Goal: Task Accomplishment & Management: Use online tool/utility

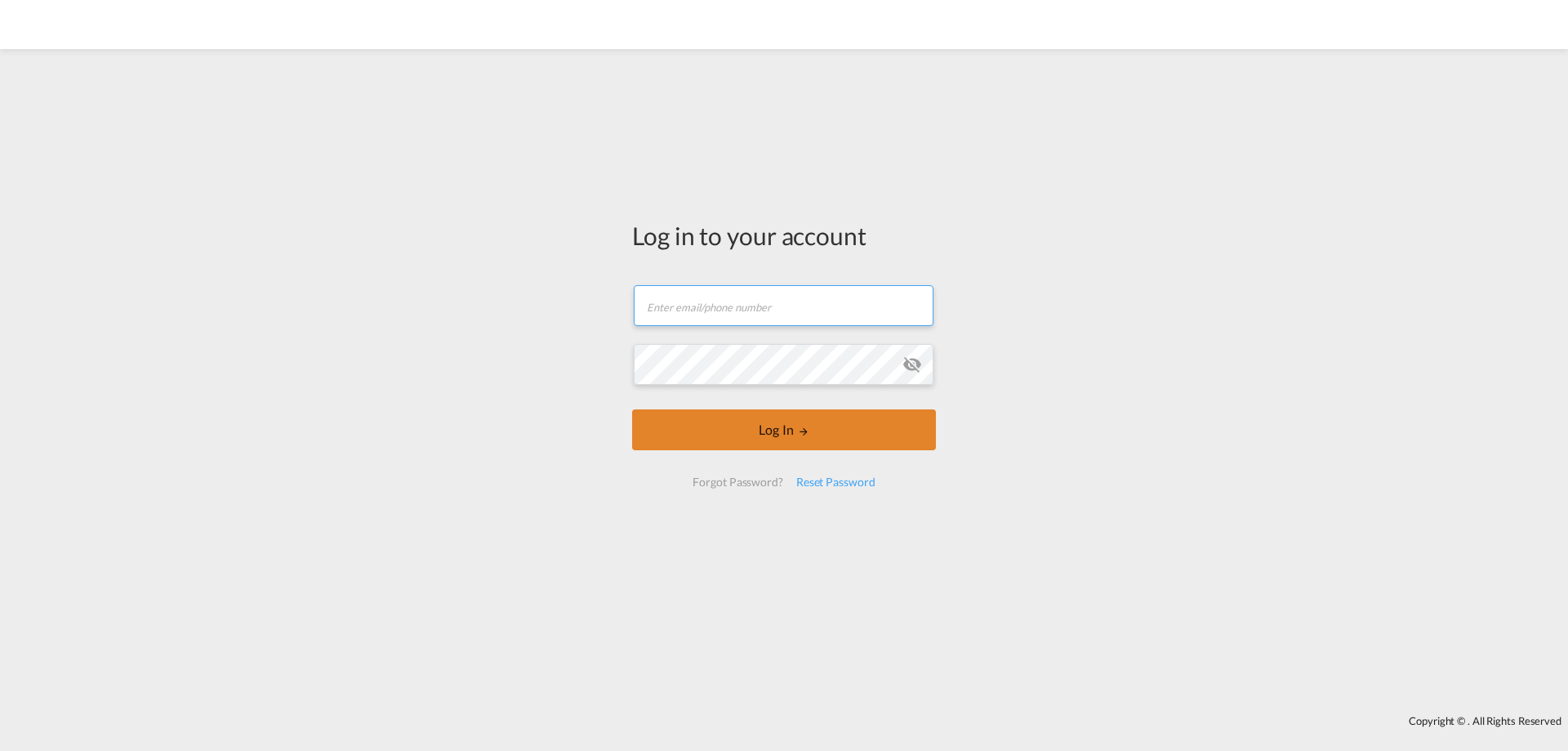
type input "[PERSON_NAME][EMAIL_ADDRESS][DOMAIN_NAME]"
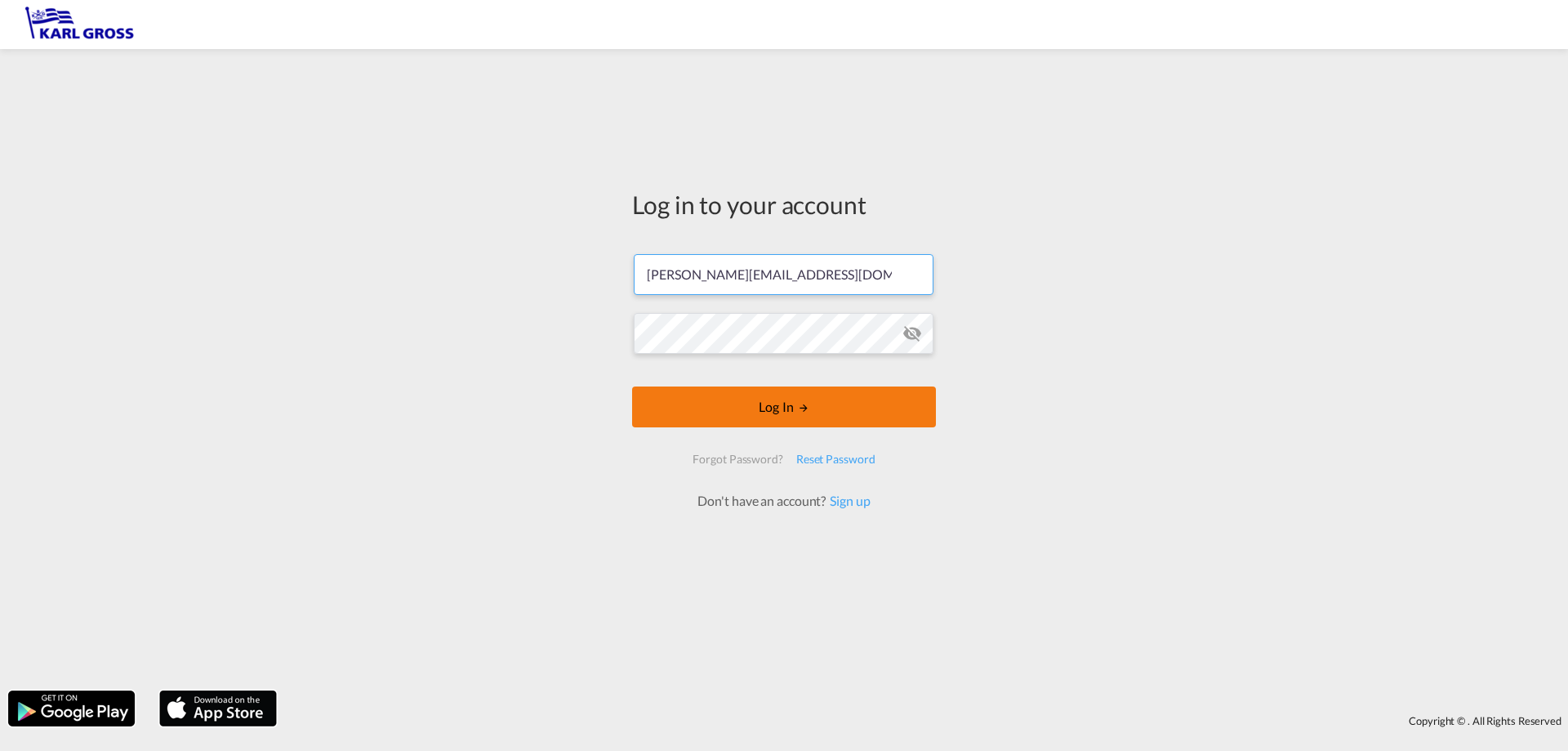
click at [754, 427] on form "[PERSON_NAME][EMAIL_ADDRESS][DOMAIN_NAME] Password field is required Log In For…" at bounding box center [783, 374] width 304 height 273
click at [701, 403] on button "Log In" at bounding box center [783, 406] width 304 height 41
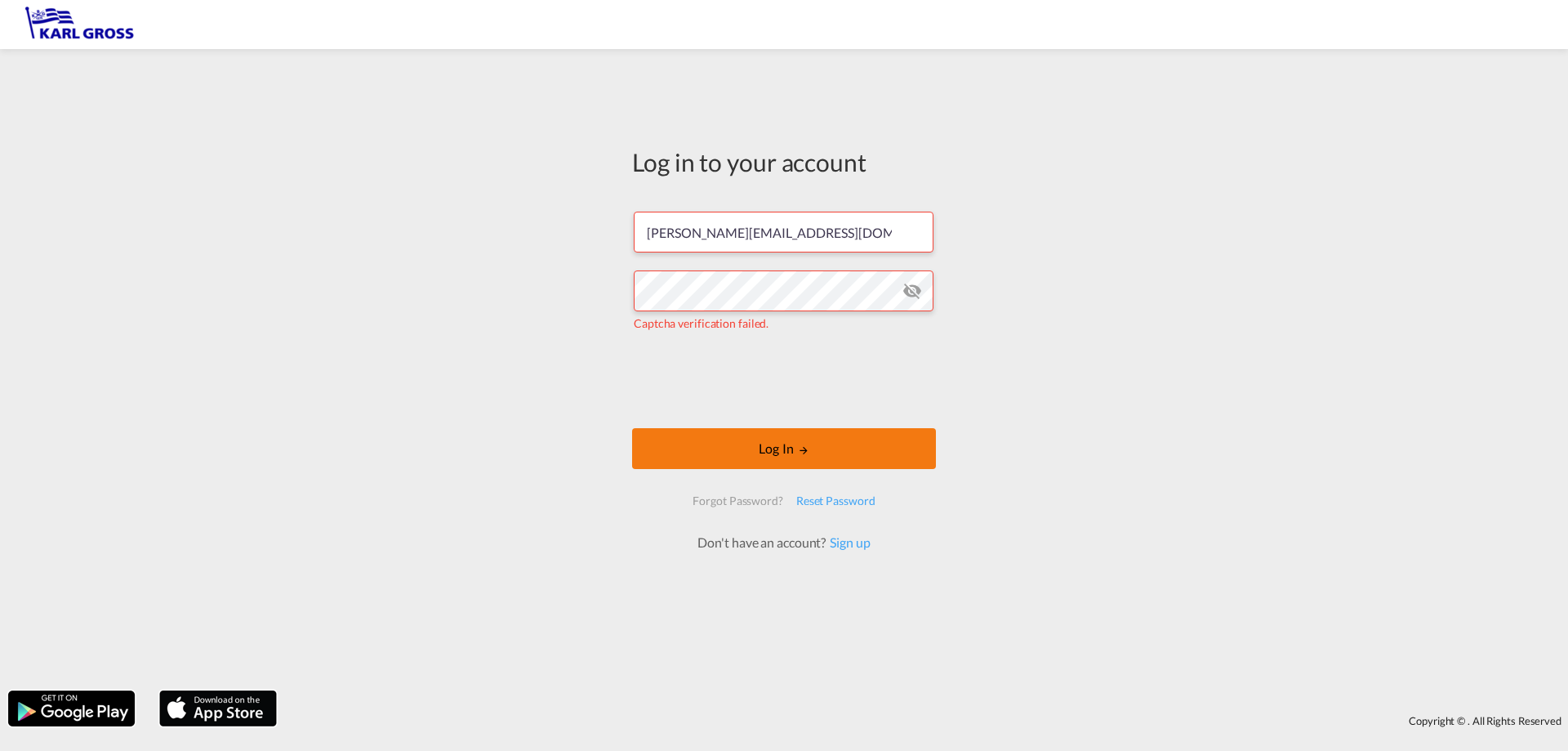
click at [786, 446] on button "Log In" at bounding box center [783, 448] width 304 height 41
